Goal: Transaction & Acquisition: Purchase product/service

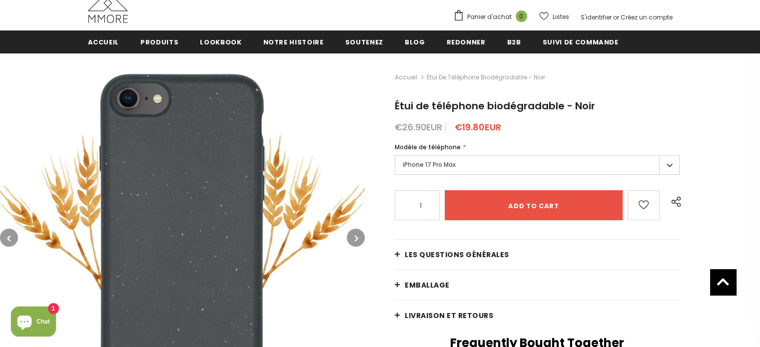
scroll to position [102, 0]
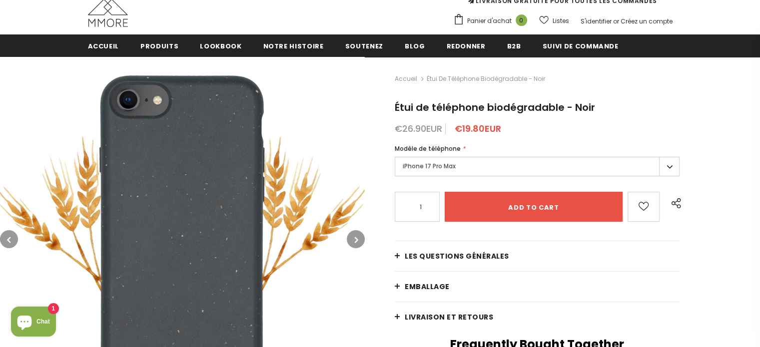
click at [441, 79] on span "Étui de téléphone biodégradable - Noir" at bounding box center [486, 79] width 118 height 12
click at [410, 79] on link "Accueil" at bounding box center [406, 79] width 22 height 12
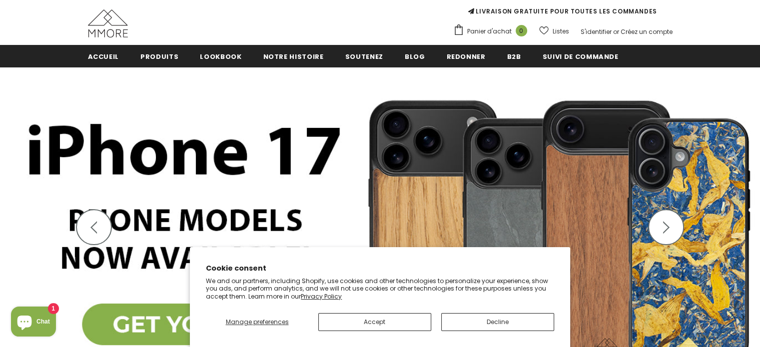
scroll to position [149, 0]
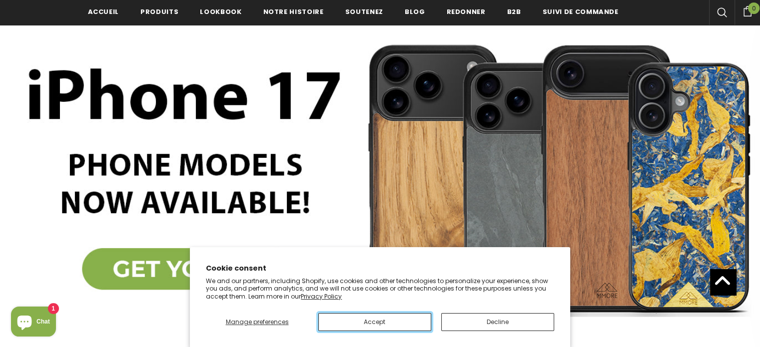
click at [396, 319] on button "Accept" at bounding box center [374, 322] width 113 height 18
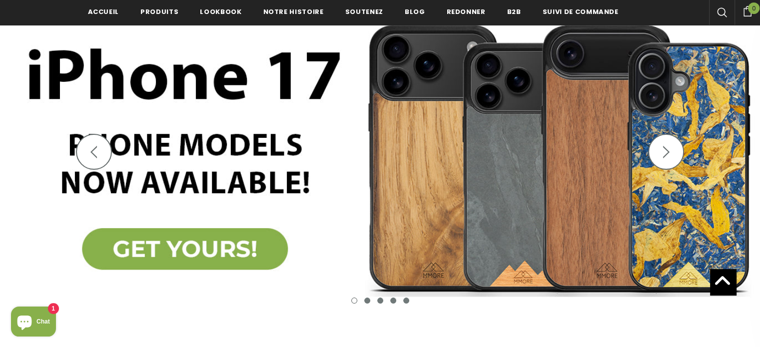
scroll to position [399, 0]
